Goal: Check status: Check status

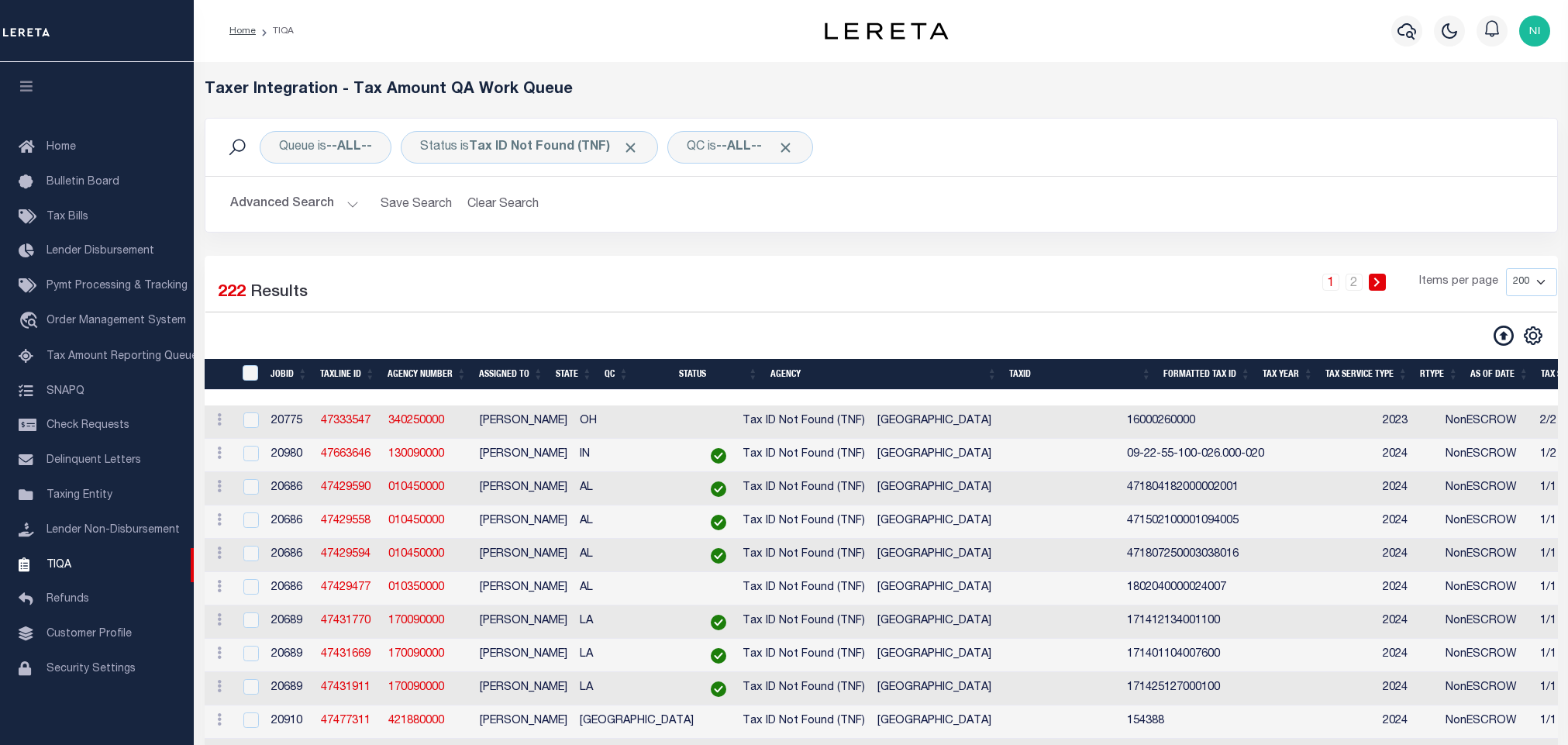
select select "200"
click at [601, 156] on div "Status is Tax ID Not Found (TNF)" at bounding box center [529, 147] width 257 height 33
select select "TNF"
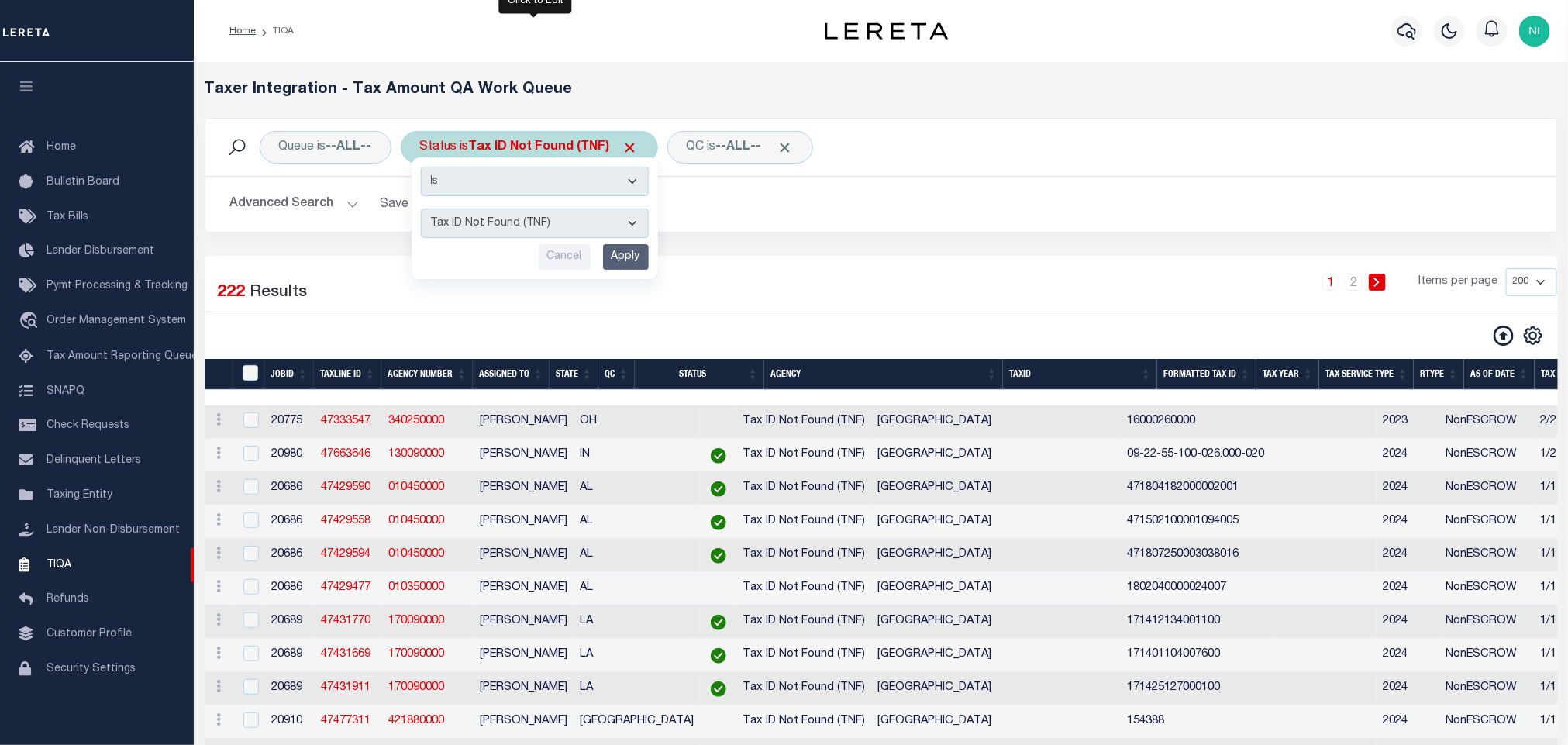
click at [635, 259] on input "Apply" at bounding box center [625, 257] width 46 height 26
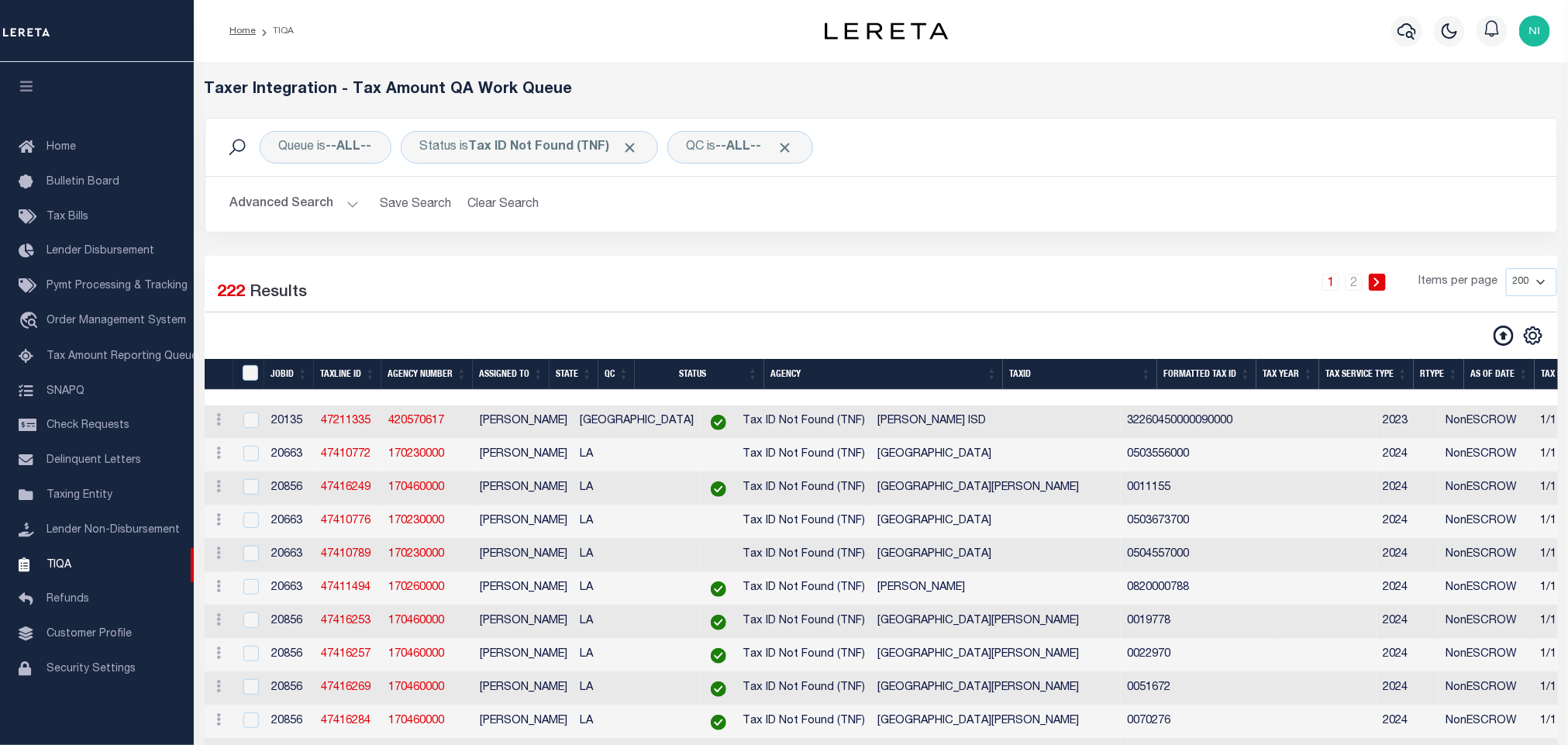
click at [930, 251] on div "Queue is --ALL-- Status is Tax ID Not Found (TNF) QC is --ALL-- Search Advanced…" at bounding box center [882, 187] width 1377 height 138
click at [586, 331] on div at bounding box center [543, 335] width 676 height 21
click at [635, 275] on div "1 2 Items per page 10 25 50 100 200 500 1000 2000" at bounding box center [1053, 288] width 1009 height 40
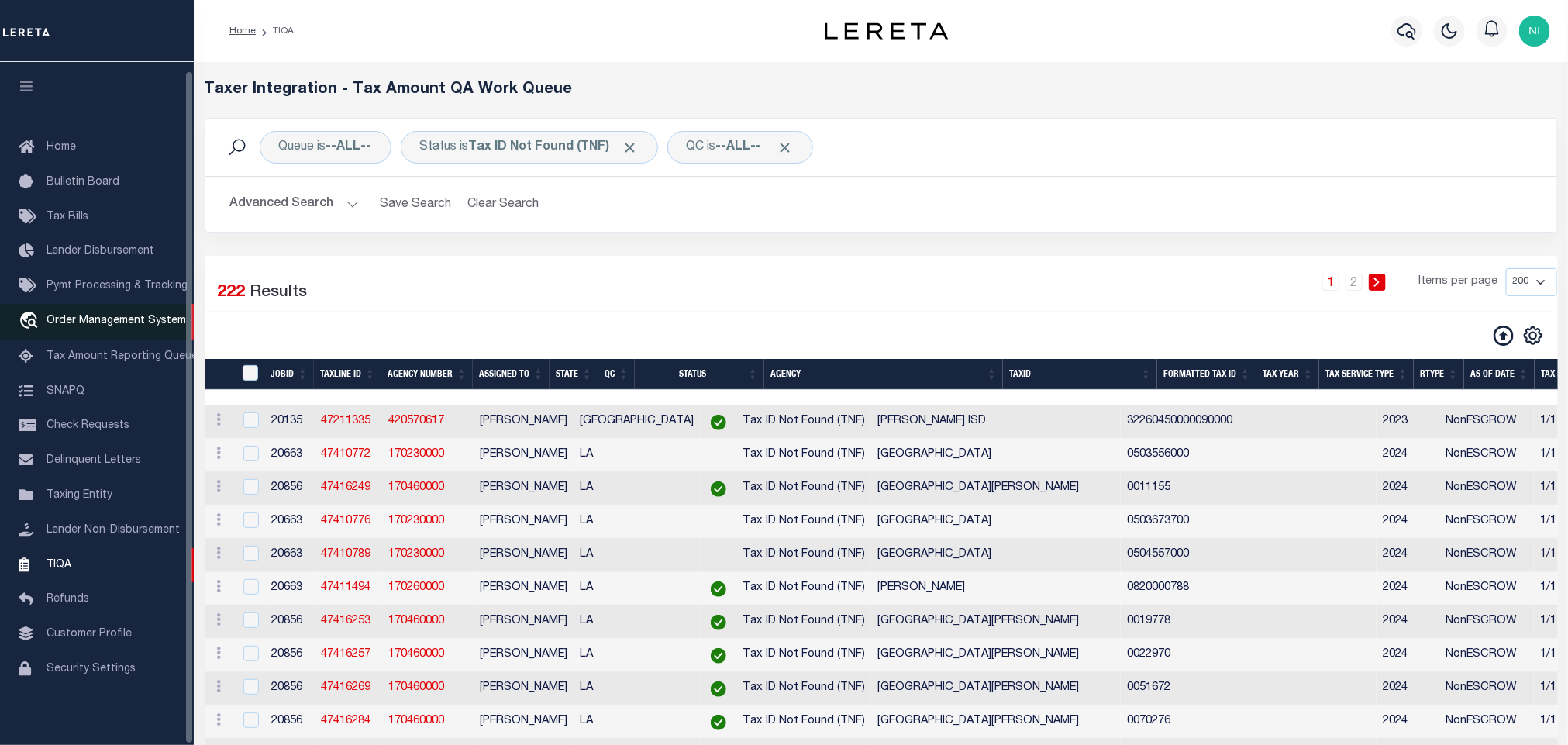
click at [112, 321] on link "travel_explore Order Management System" at bounding box center [97, 321] width 194 height 35
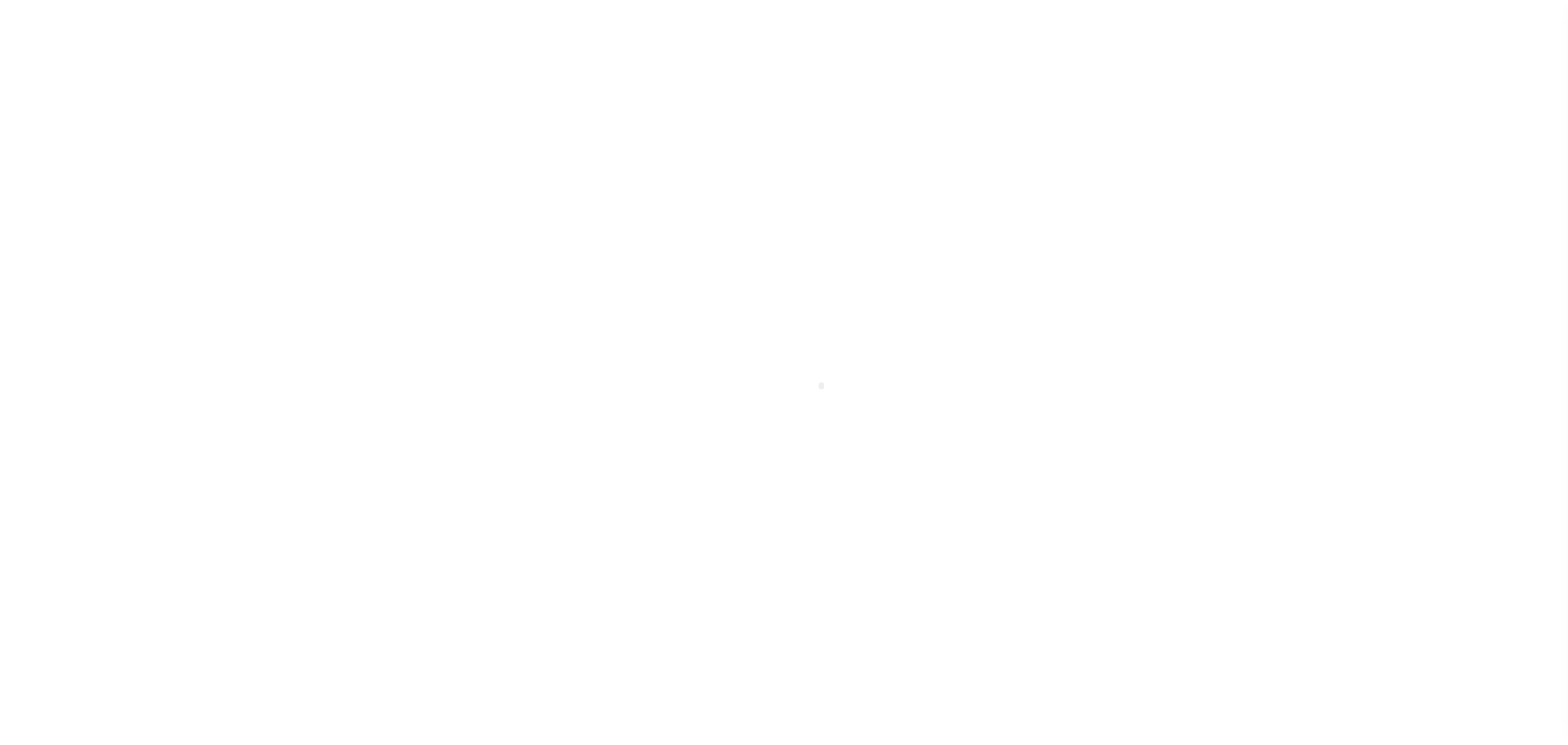
scroll to position [9, 0]
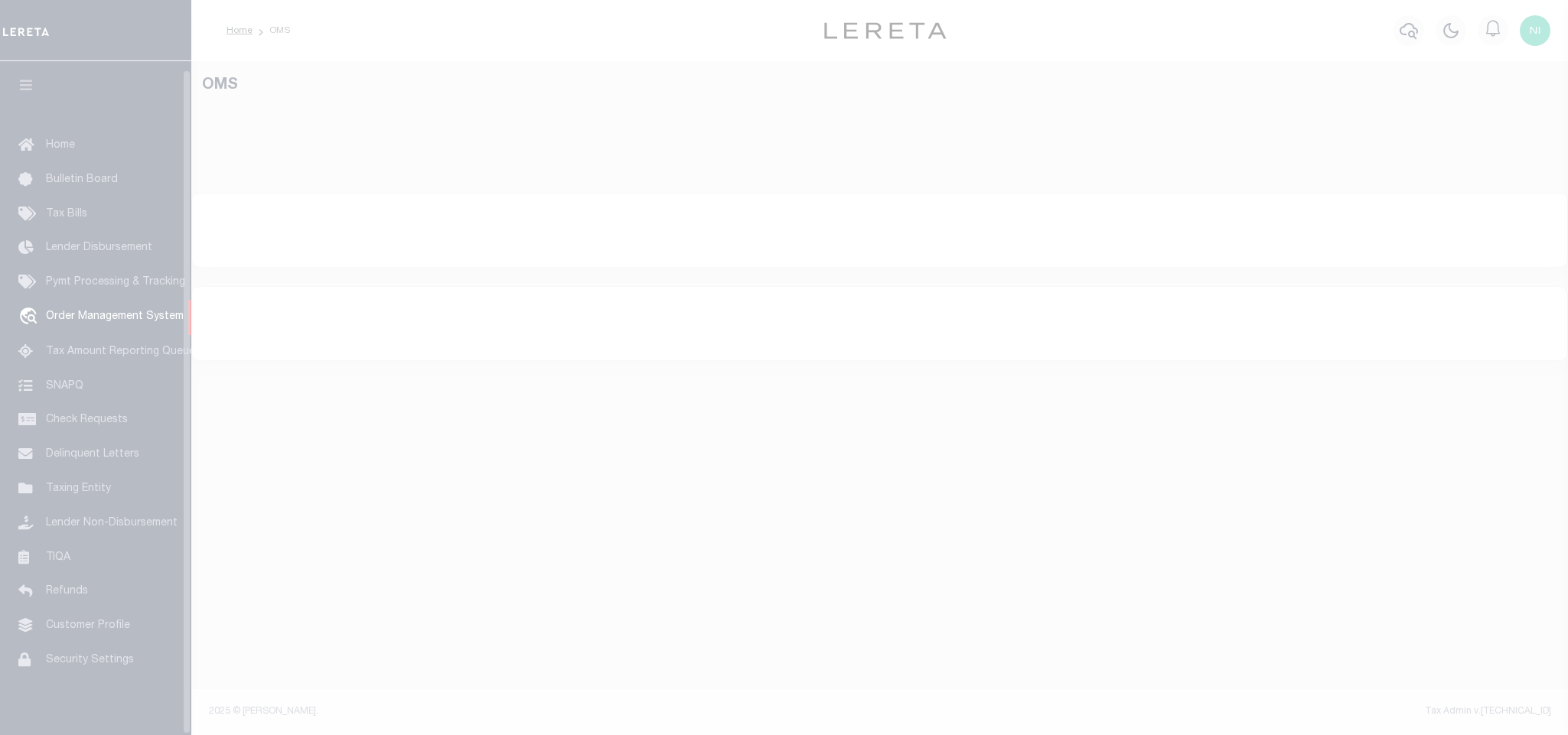
select select "200"
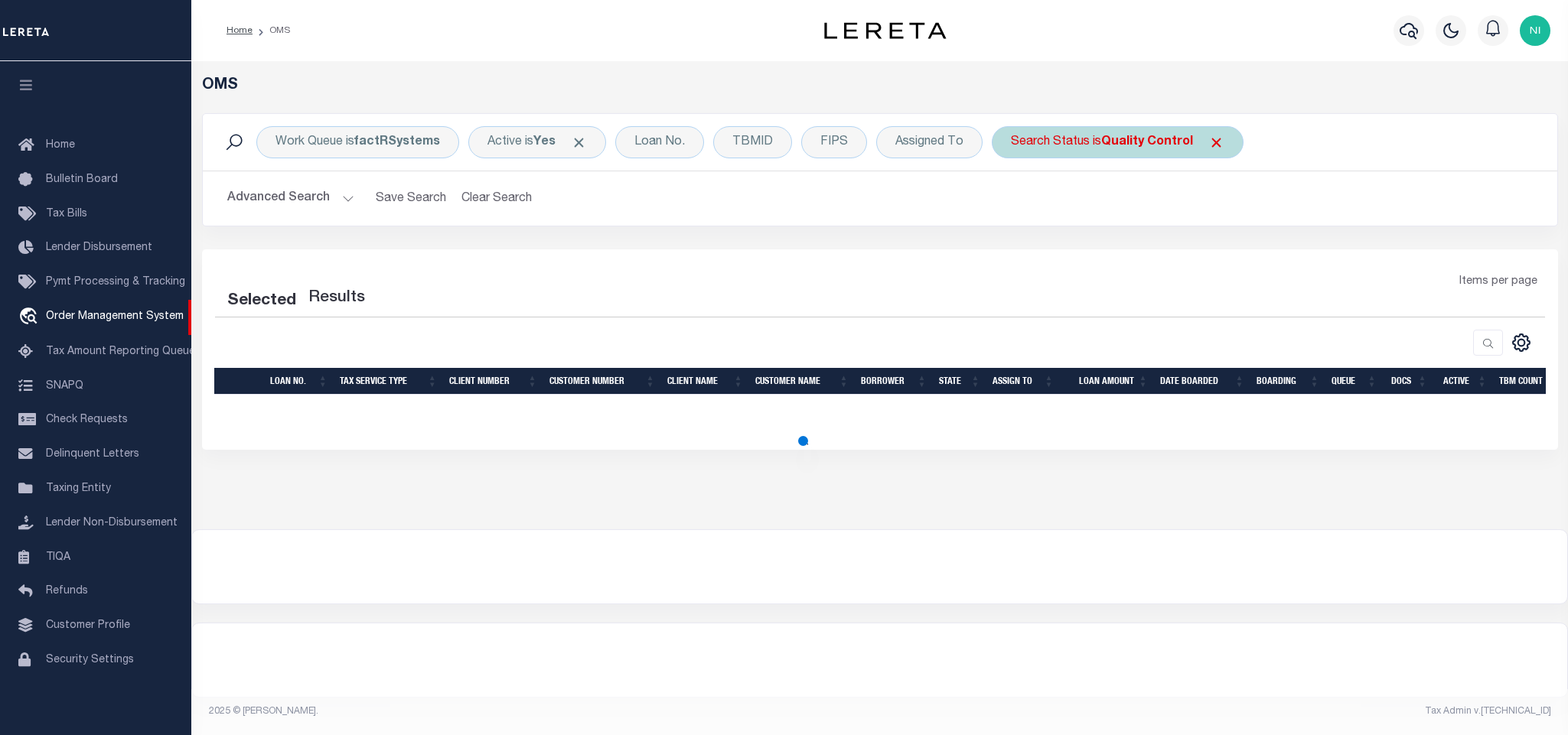
select select "200"
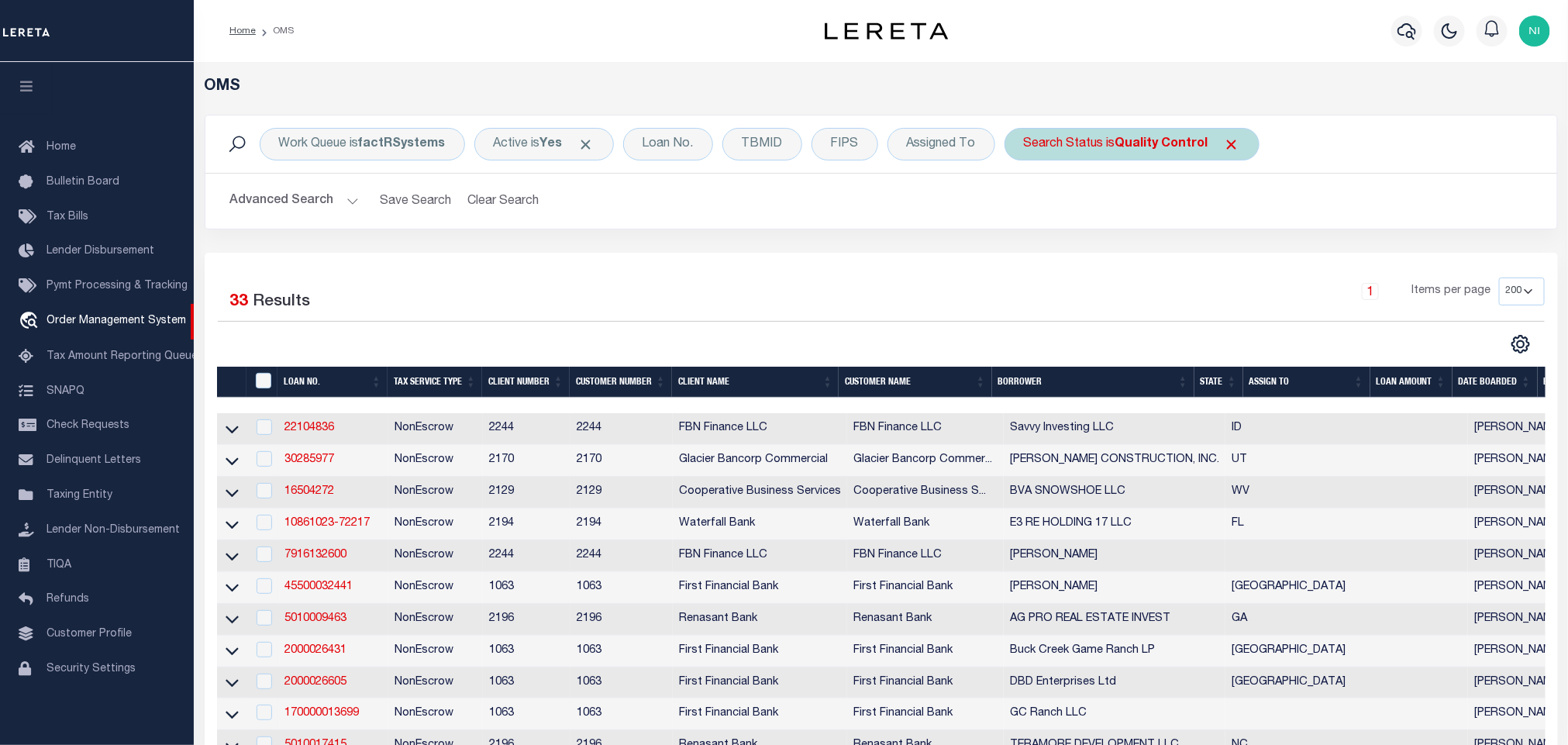
click at [1154, 148] on b "Quality Control" at bounding box center [1162, 144] width 93 height 12
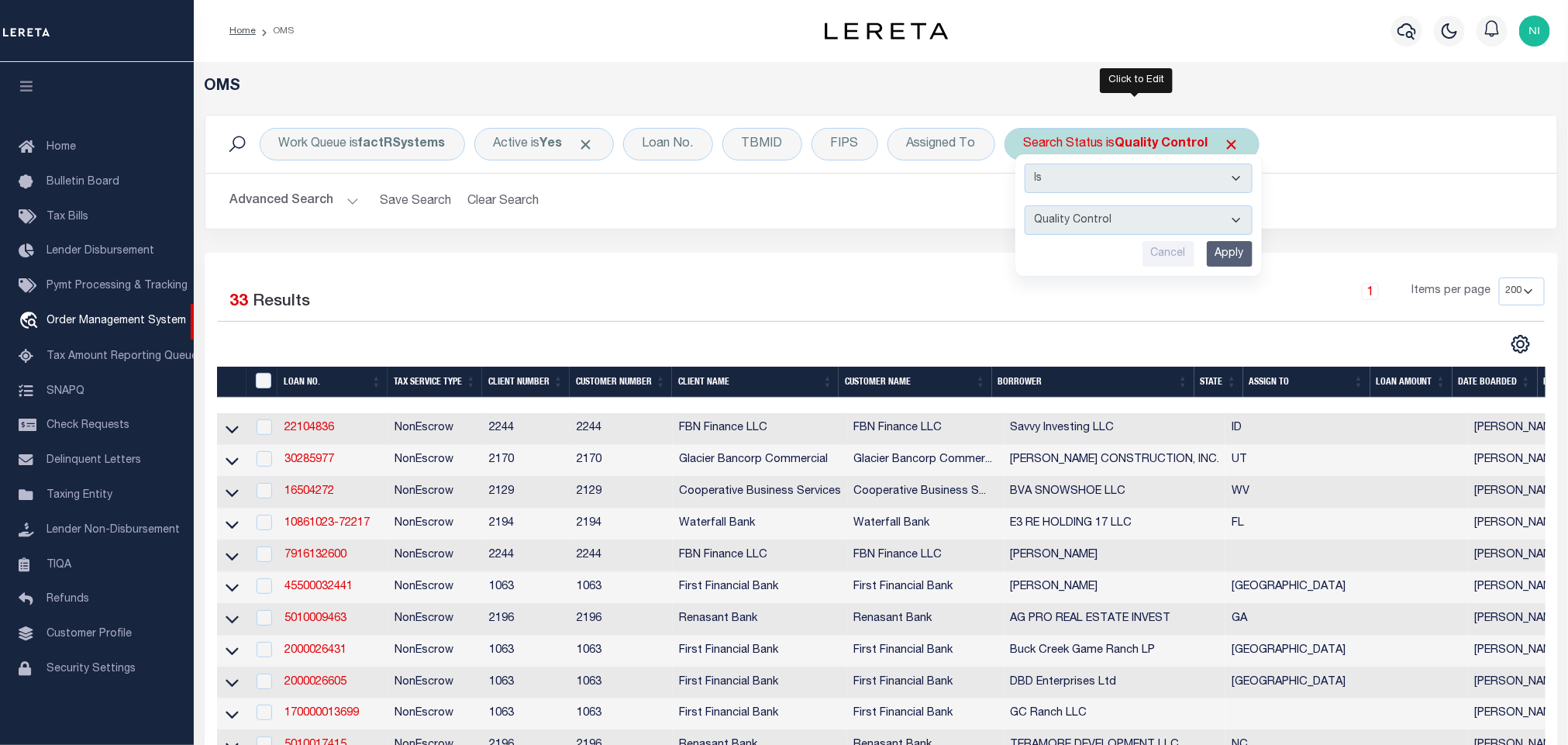
click at [1147, 229] on select "Automated Search Bad Parcel Complete Duplicate Parcel High Dollar Reporting In …" at bounding box center [1138, 220] width 228 height 30
select select "RD"
click at [1028, 207] on select "Automated Search Bad Parcel Complete Duplicate Parcel High Dollar Reporting In …" at bounding box center [1138, 220] width 228 height 30
click at [1235, 255] on input "Apply" at bounding box center [1229, 255] width 46 height 26
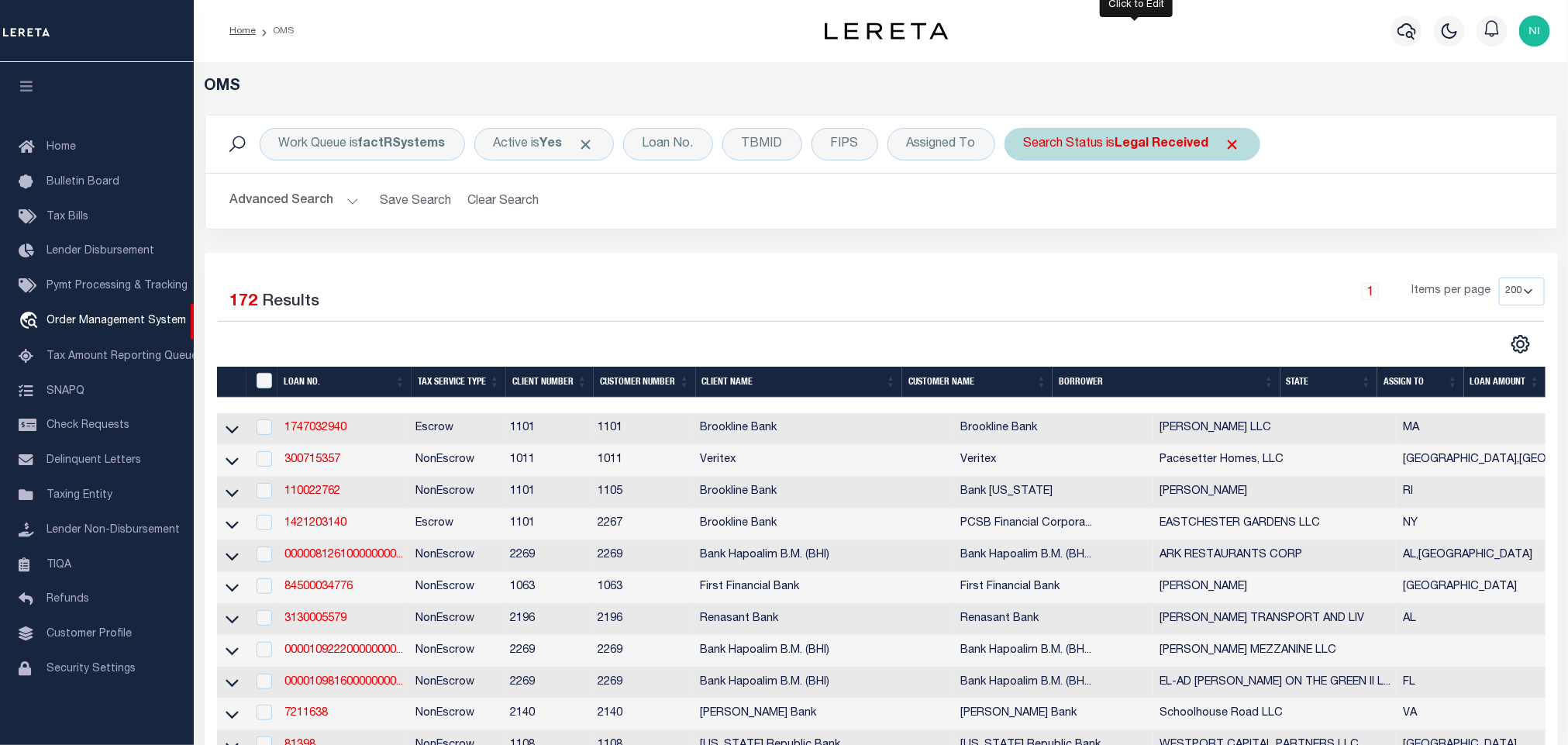
click at [1154, 138] on b "Legal Received" at bounding box center [1162, 144] width 94 height 12
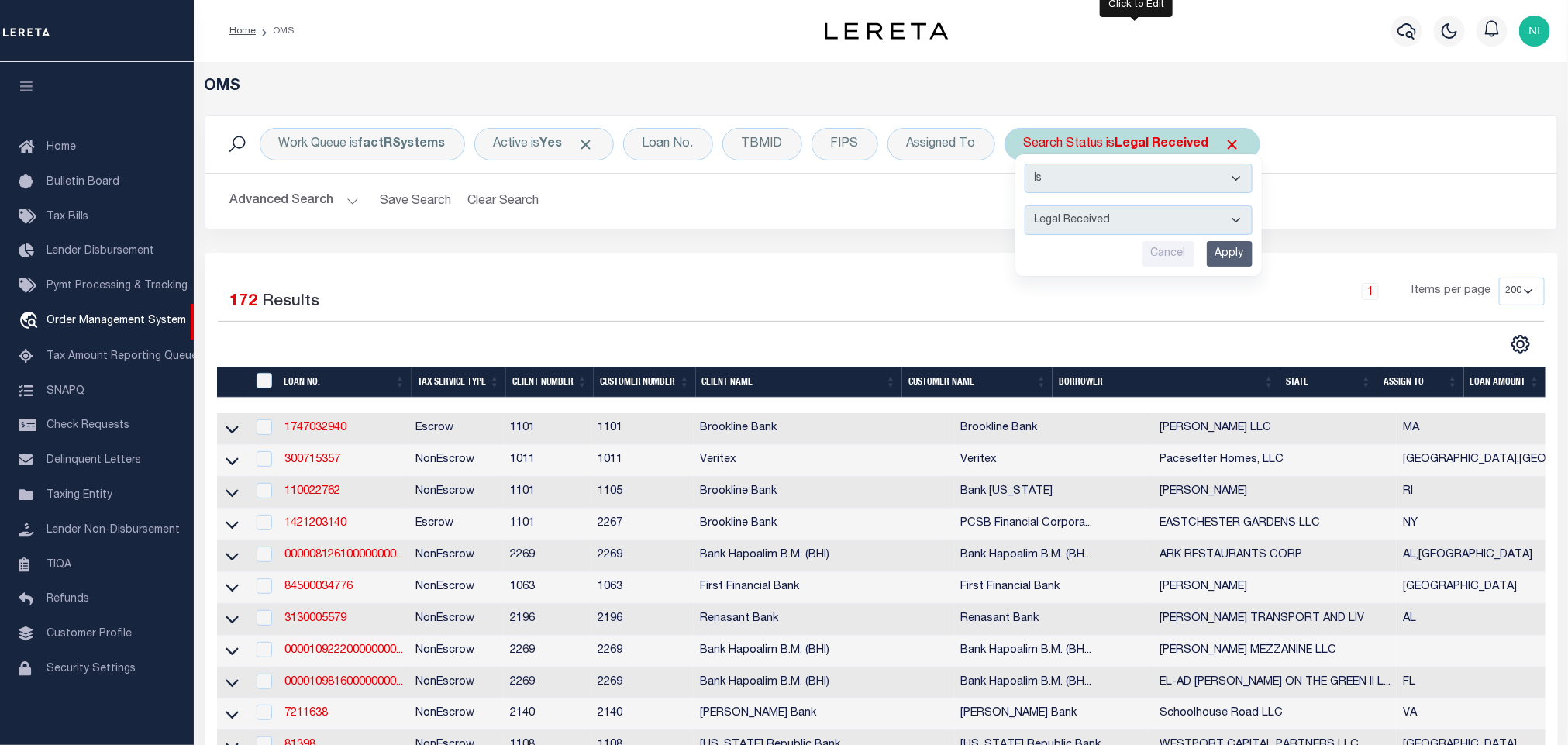
click at [1123, 224] on select "Automated Search Bad Parcel Complete Duplicate Parcel High Dollar Reporting In …" at bounding box center [1138, 220] width 228 height 30
select select "IP"
click at [1028, 207] on select "Automated Search Bad Parcel Complete Duplicate Parcel High Dollar Reporting In …" at bounding box center [1138, 220] width 228 height 30
drag, startPoint x: 1245, startPoint y: 254, endPoint x: 1087, endPoint y: 254, distance: 158.0
click at [1242, 254] on input "Apply" at bounding box center [1229, 255] width 46 height 26
